Goal: Information Seeking & Learning: Learn about a topic

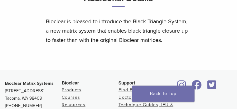
scroll to position [540, 0]
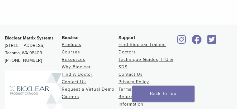
scroll to position [576, 0]
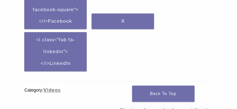
scroll to position [326, 0]
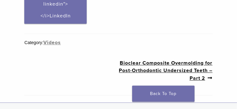
click at [55, 64] on nav "Post navigation Next post: Bioclear Composite Overmolding for Post-Orthodontic …" at bounding box center [118, 70] width 188 height 49
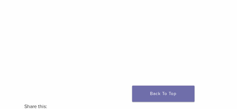
scroll to position [156, 0]
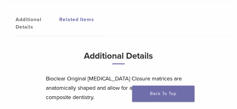
scroll to position [467, 0]
